Goal: Task Accomplishment & Management: Use online tool/utility

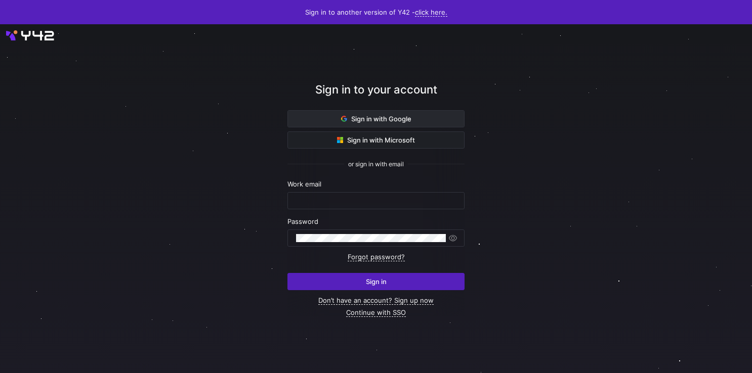
click at [371, 120] on span "Sign in with Google" at bounding box center [376, 119] width 70 height 8
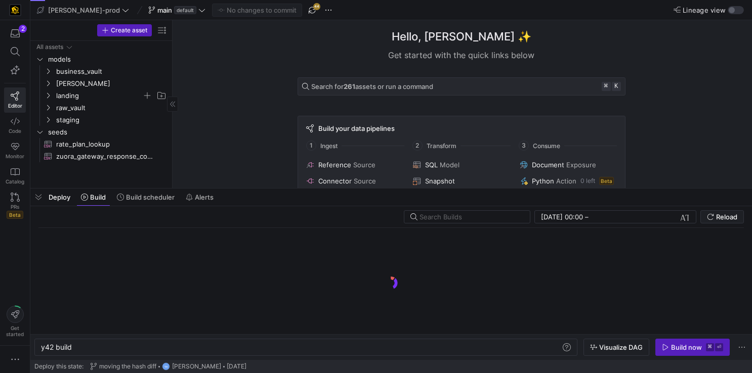
scroll to position [0, 30]
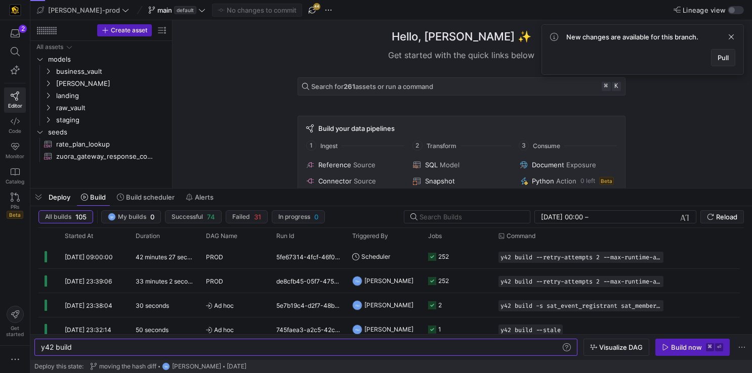
click at [717, 55] on span "Pull" at bounding box center [722, 58] width 11 height 8
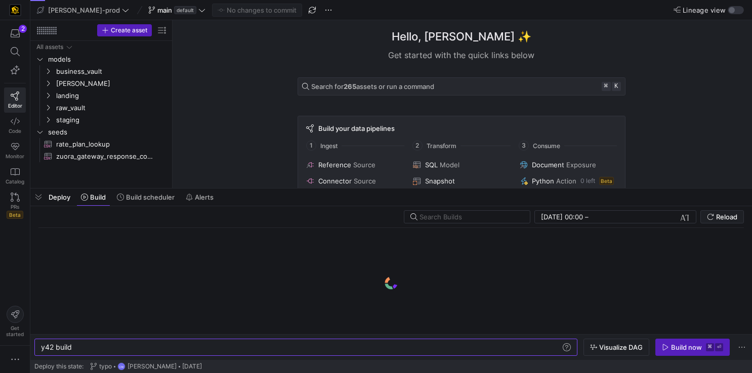
scroll to position [0, 30]
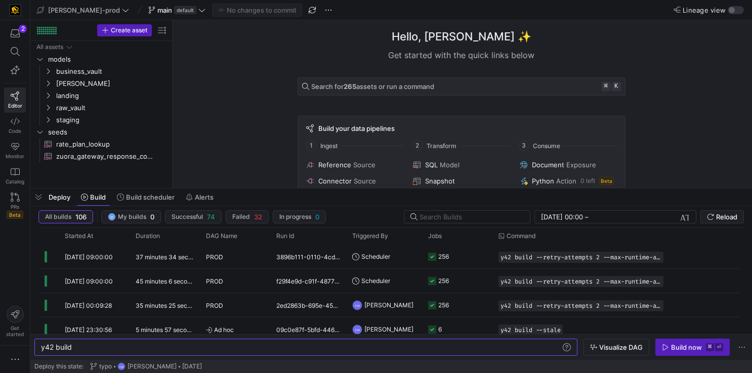
click at [707, 42] on div "Hello, Shilpa ✨ Get started with the quick links below Search for 265 assets or…" at bounding box center [461, 104] width 569 height 168
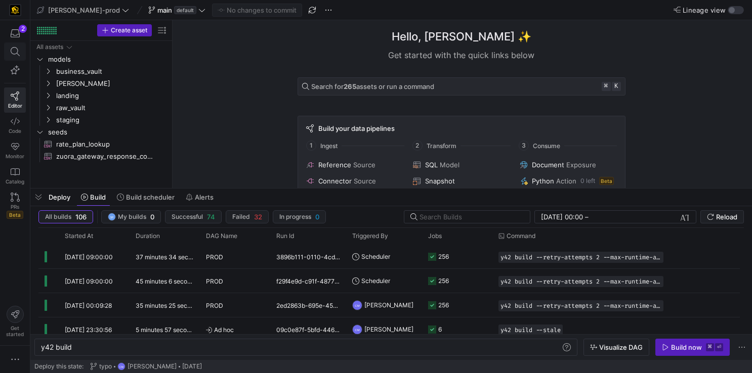
click at [10, 51] on span at bounding box center [15, 51] width 13 height 9
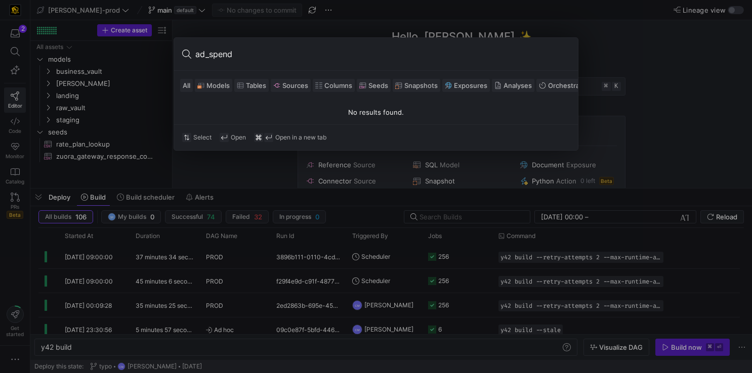
type input "ad_spend"
click at [178, 235] on div at bounding box center [376, 186] width 752 height 373
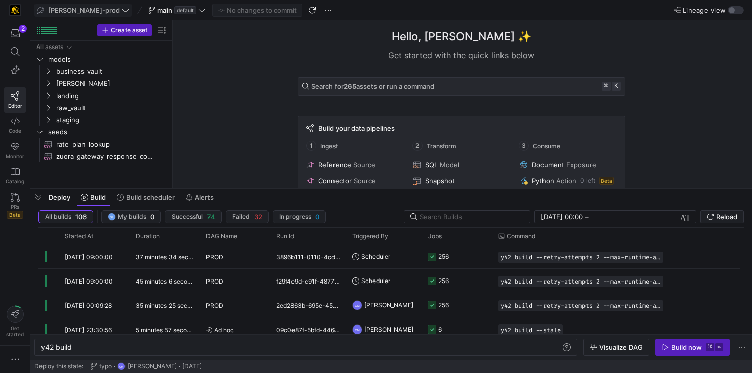
click at [79, 8] on span "edw-dv-prod" at bounding box center [84, 10] width 72 height 8
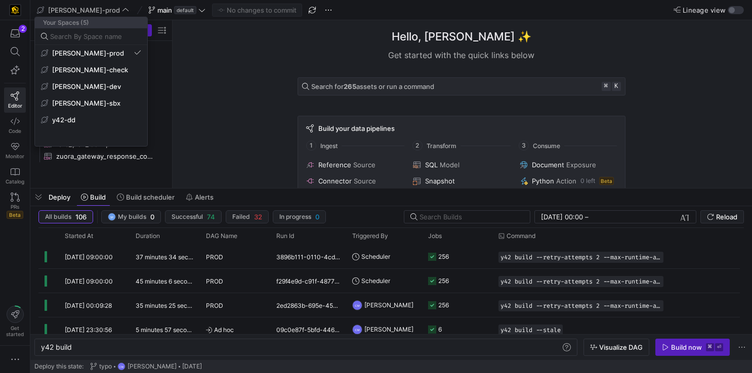
click at [276, 121] on div at bounding box center [376, 186] width 752 height 373
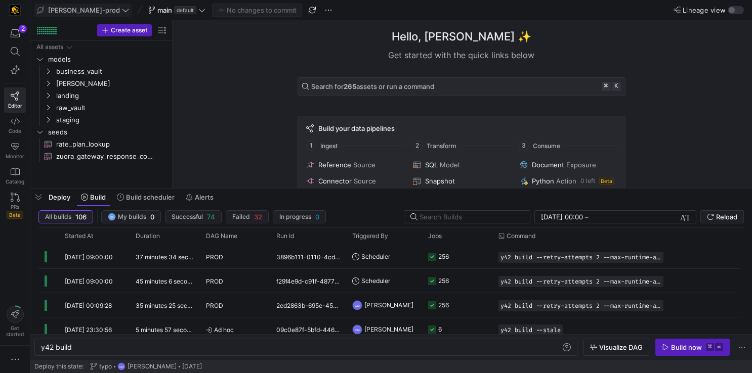
click at [91, 11] on span "edw-dv-prod" at bounding box center [83, 10] width 92 height 8
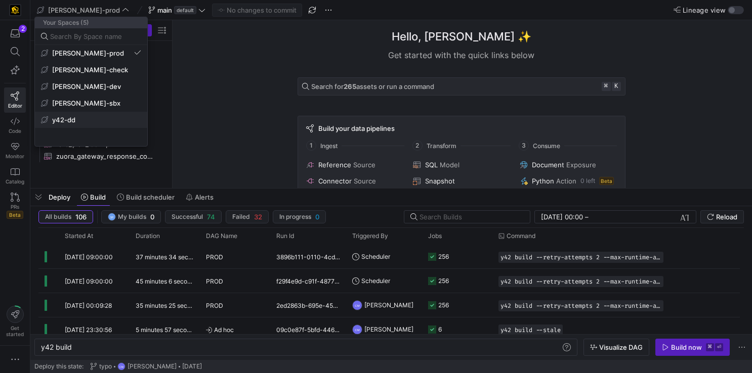
click at [77, 122] on span "y42-dd" at bounding box center [91, 120] width 100 height 8
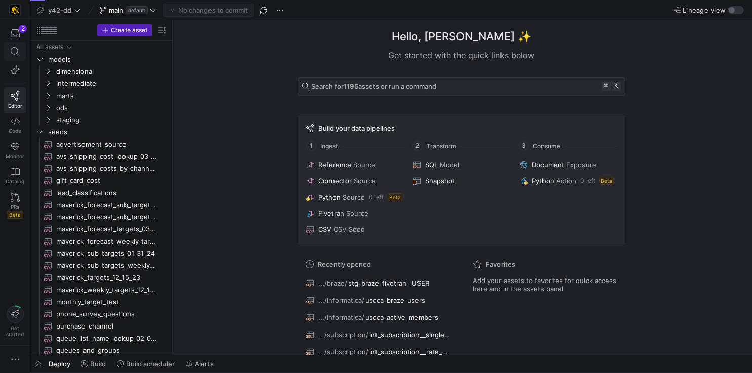
click at [17, 51] on icon at bounding box center [15, 51] width 9 height 9
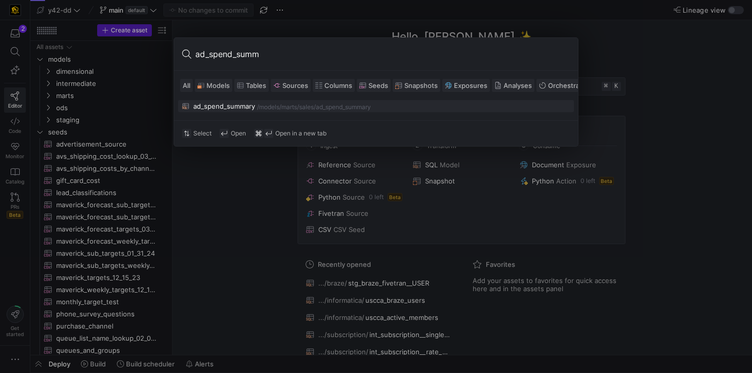
type input "ad_spend_summ"
click at [232, 109] on div "ad_spend_summary" at bounding box center [224, 106] width 62 height 8
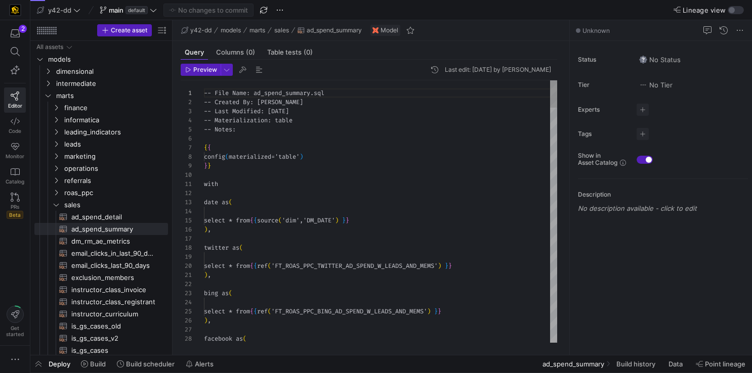
scroll to position [91, 0]
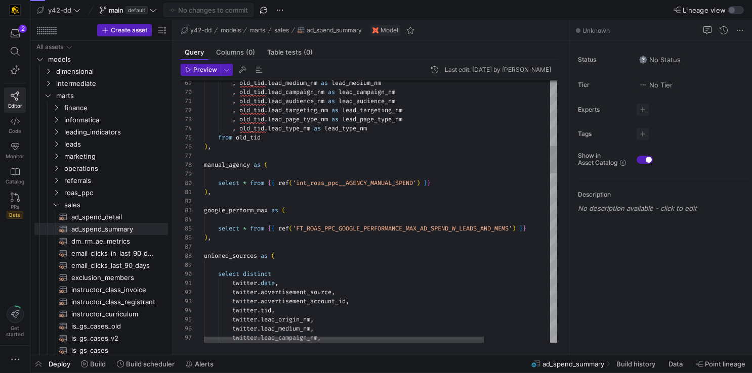
type textarea ", old_tid.lead_audience_nm as lead_audience_nm , old_tid.lead_targeting_nm as l…"
type textarea "g"
type textarea "), google_perform_max as ( select * from {{ ref('FT_ROAS_PPC_GOOGLE_PERFORMANCE…"
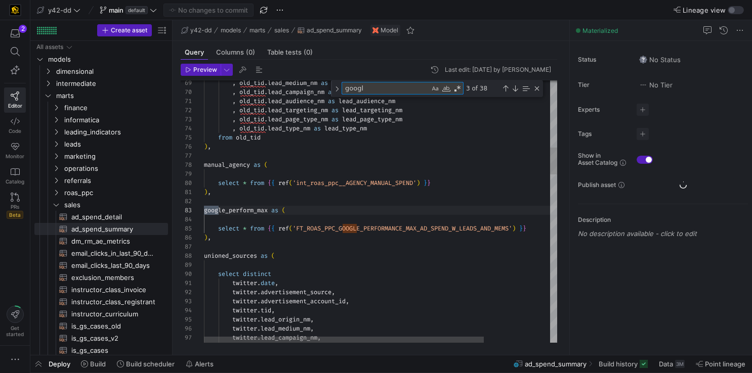
scroll to position [91, 18]
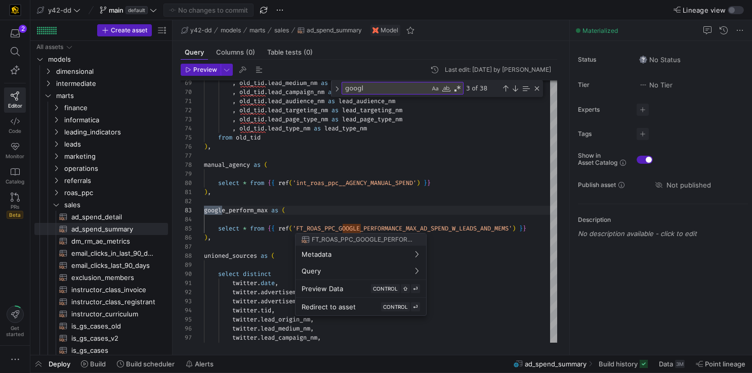
click at [386, 89] on div at bounding box center [376, 186] width 752 height 373
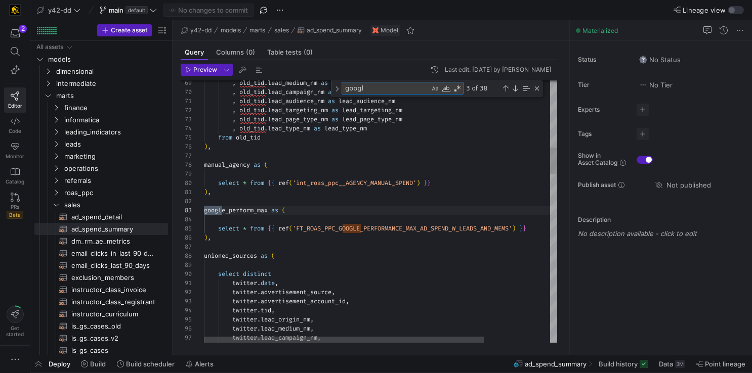
click at [386, 89] on textarea "googl" at bounding box center [386, 88] width 88 height 12
type textarea "google"
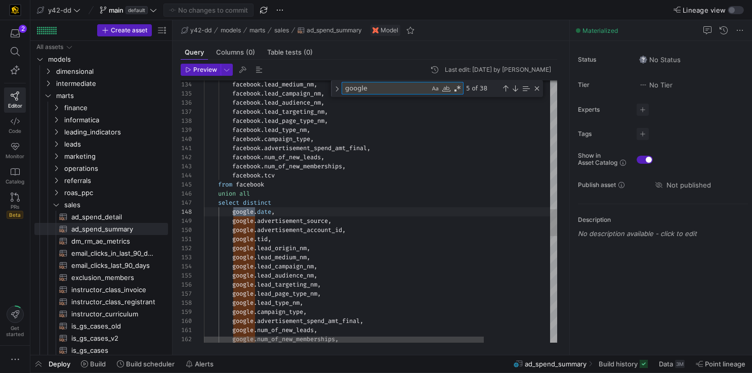
type textarea "facebook.advertisement_spend_amt_final, facebook.num_of_new_leads, facebook.num…"
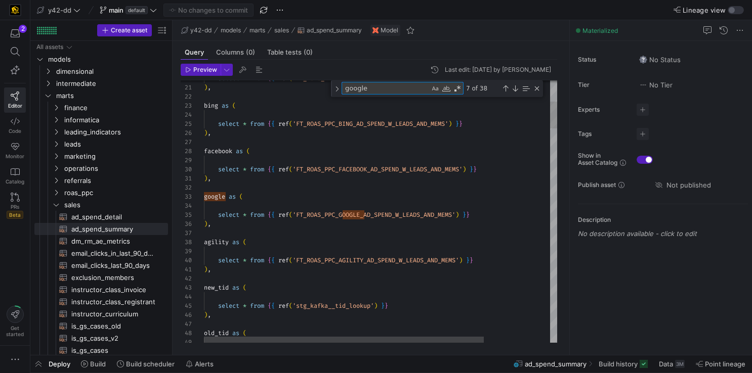
type textarea "google"
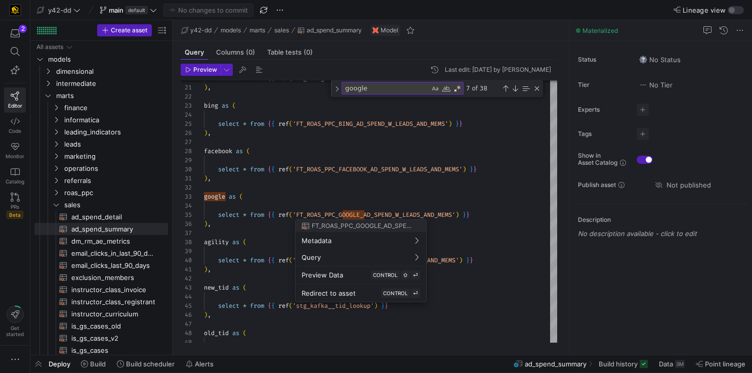
click at [430, 210] on div at bounding box center [376, 186] width 752 height 373
type textarea "), google as ( select * from {{ ref('FT_ROAS_PPC_GOOGLE_AD_SPEND_W_LEADS_AND_ME…"
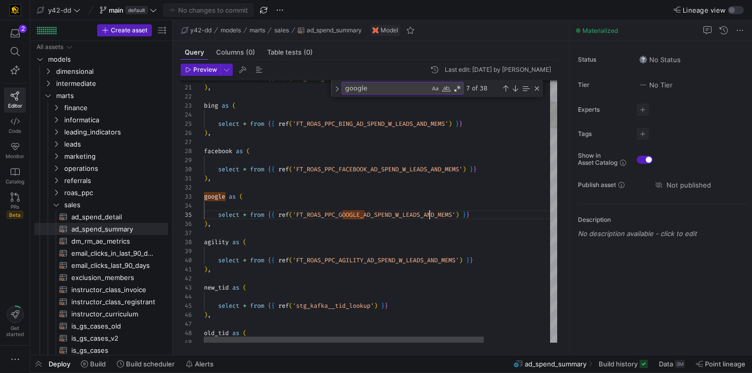
scroll to position [36, 226]
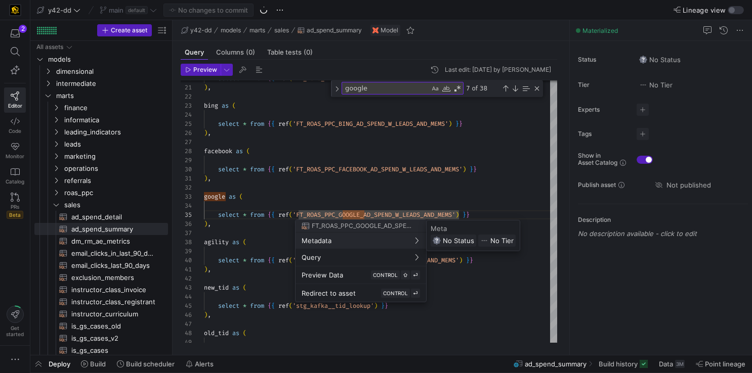
click at [323, 209] on div at bounding box center [376, 186] width 752 height 373
click at [324, 215] on div at bounding box center [376, 186] width 752 height 373
